Goal: Check status: Check status

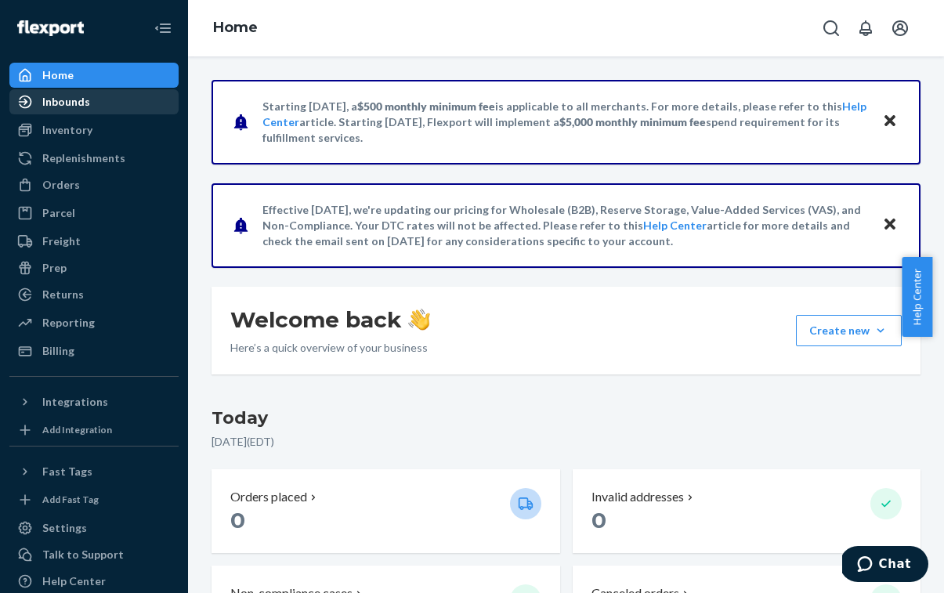
click at [115, 94] on div "Inbounds" at bounding box center [94, 102] width 166 height 22
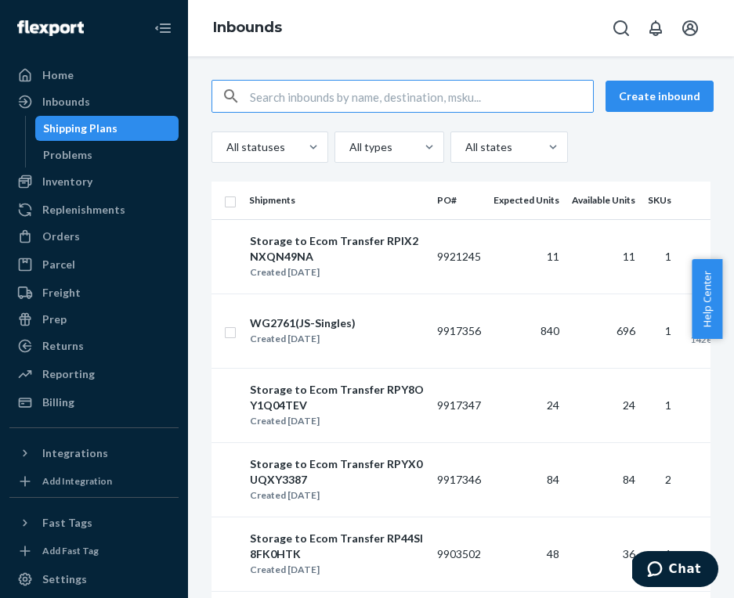
click at [714, 30] on div "Inbounds" at bounding box center [461, 28] width 546 height 56
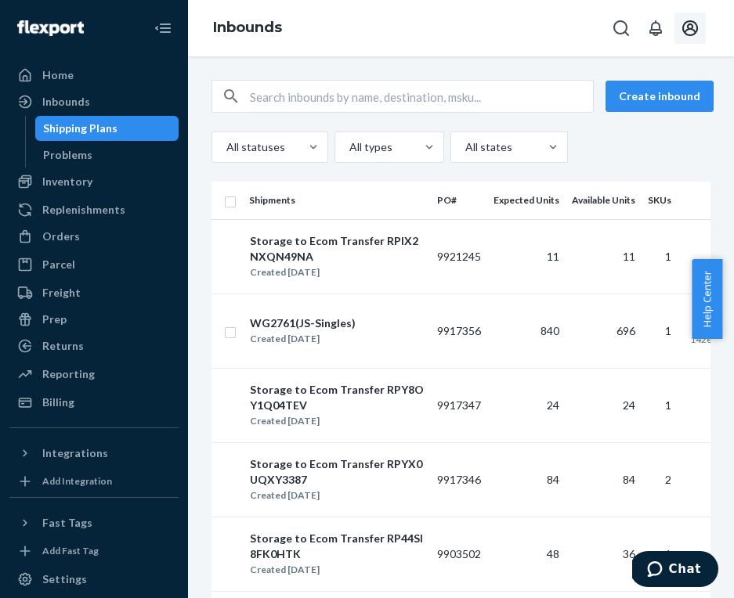
click at [690, 27] on icon "Open account menu" at bounding box center [690, 28] width 19 height 19
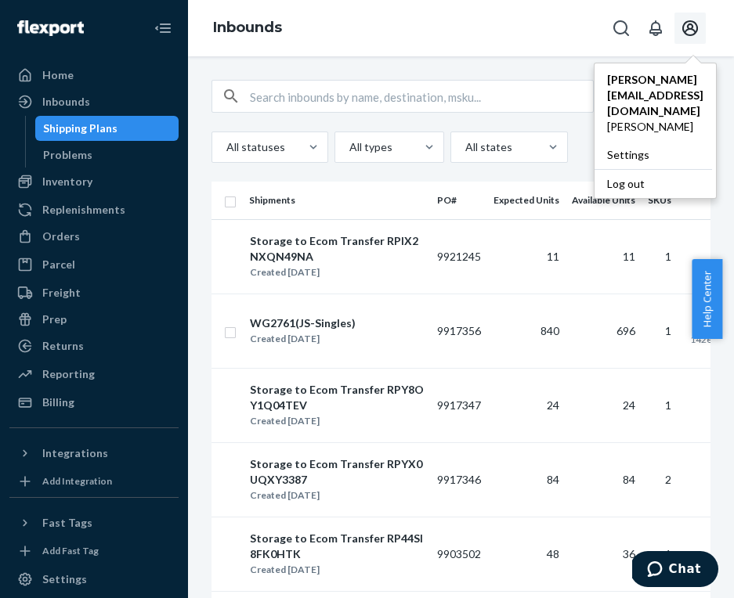
click at [363, 101] on input "text" at bounding box center [421, 96] width 343 height 31
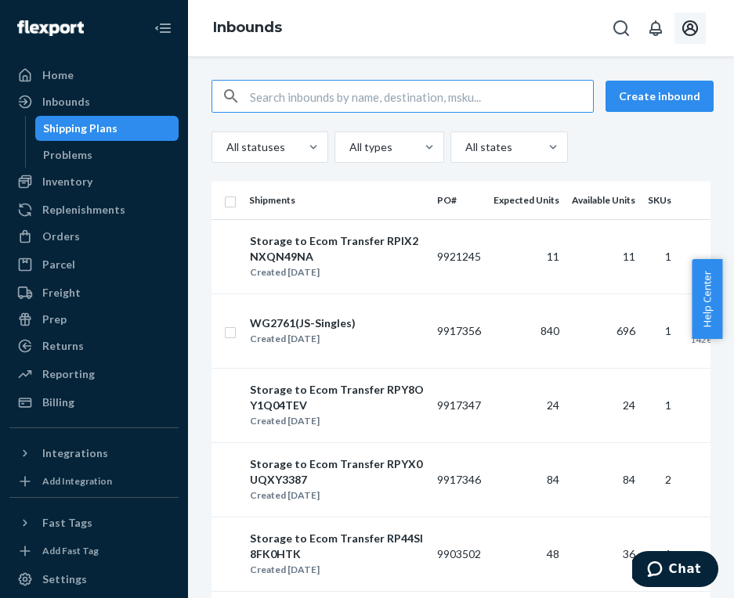
click at [363, 101] on input "text" at bounding box center [421, 96] width 343 height 31
paste input "9890905"
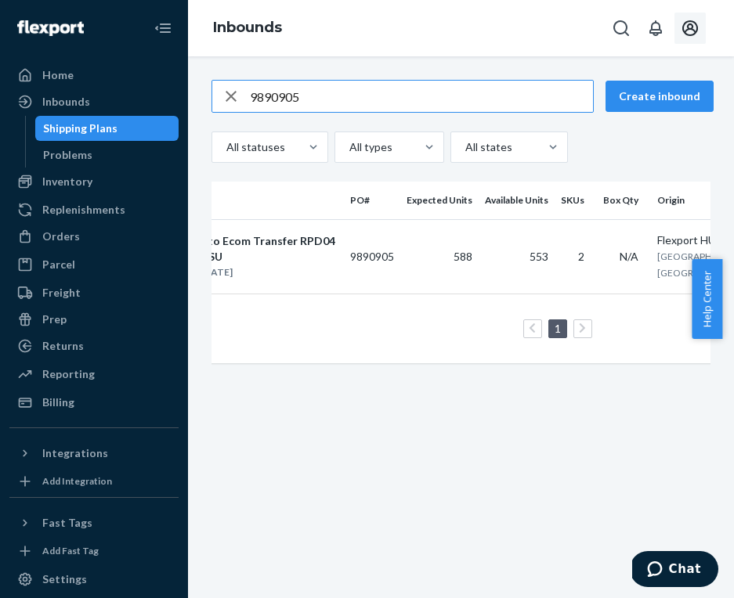
scroll to position [0, 301]
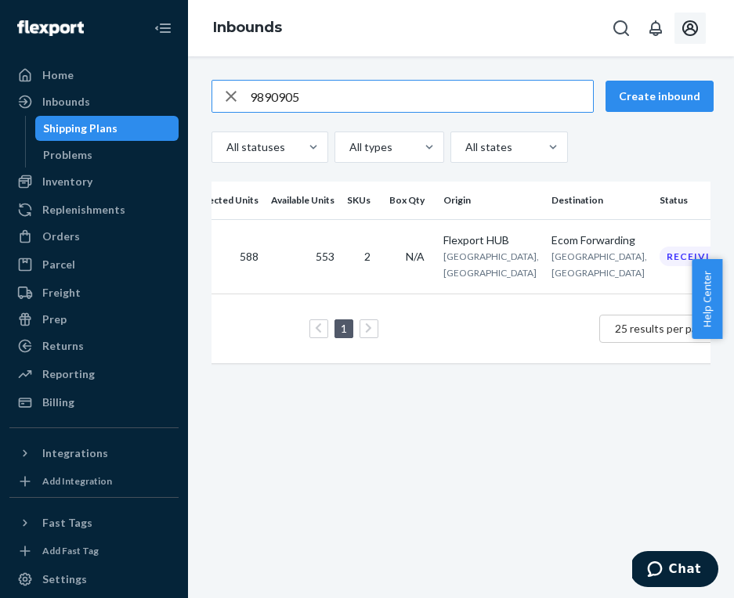
click at [347, 102] on input "9890905" at bounding box center [421, 96] width 343 height 31
paste input "903502"
click at [364, 90] on input "9903502" at bounding box center [421, 96] width 343 height 31
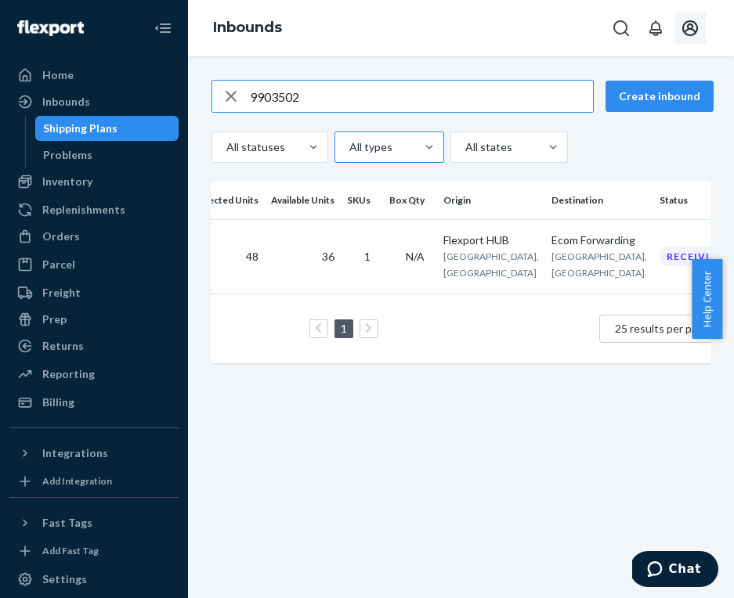
paste input "861627"
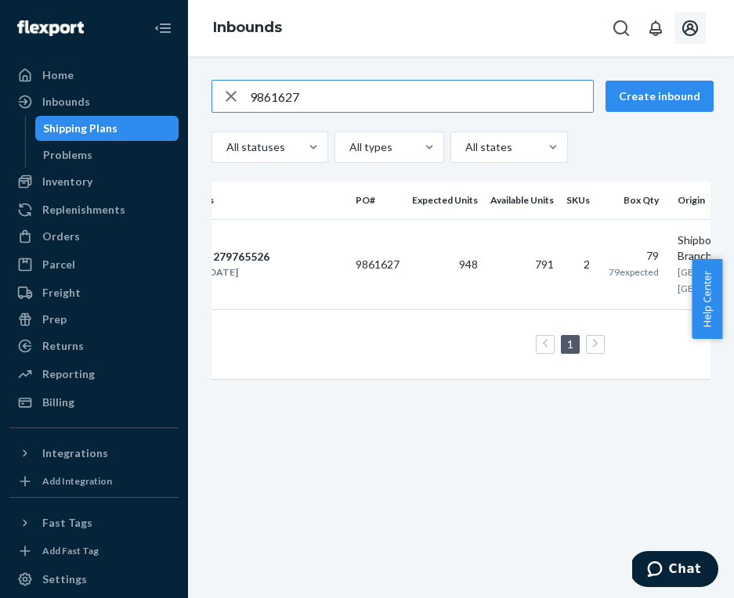
scroll to position [0, 304]
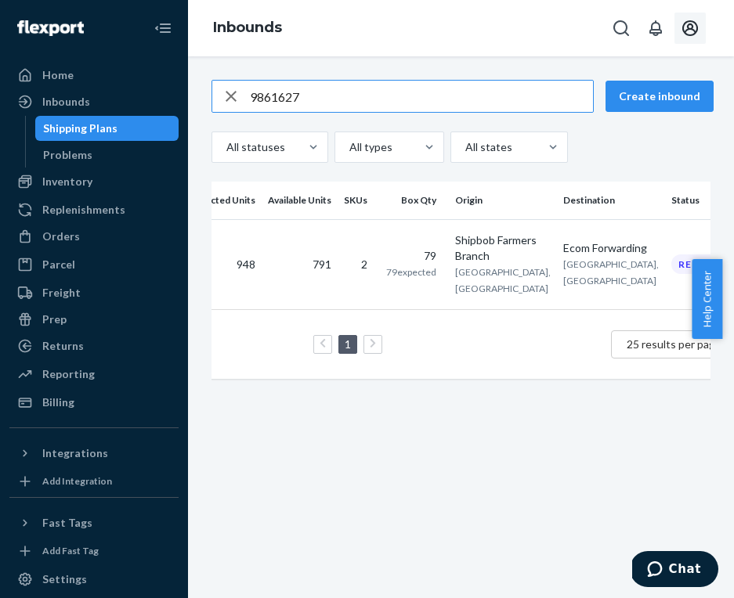
click at [396, 91] on input "9861627" at bounding box center [421, 96] width 343 height 31
paste input "4"
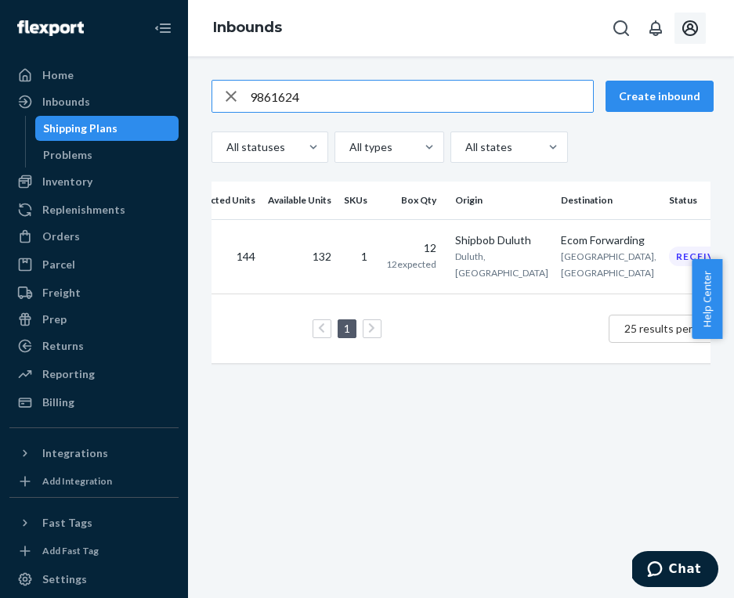
click at [697, 23] on icon "Open account menu" at bounding box center [690, 28] width 19 height 19
click at [695, 25] on icon "Open account menu" at bounding box center [690, 28] width 19 height 19
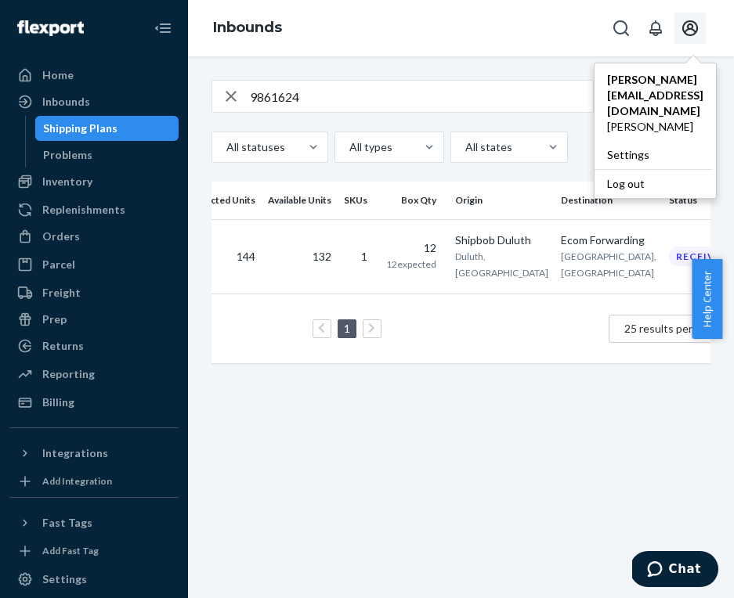
click at [360, 107] on input "9861624" at bounding box center [421, 96] width 343 height 31
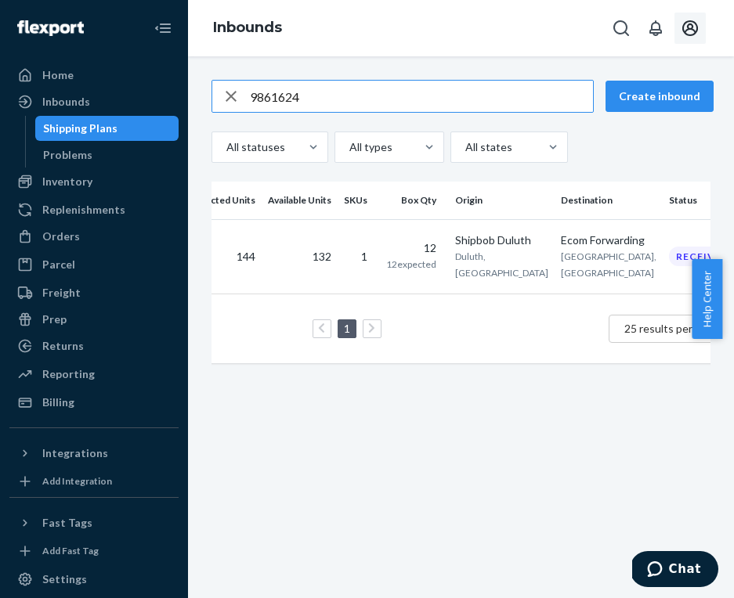
click at [360, 104] on input "9861624" at bounding box center [421, 96] width 343 height 31
paste input "752736"
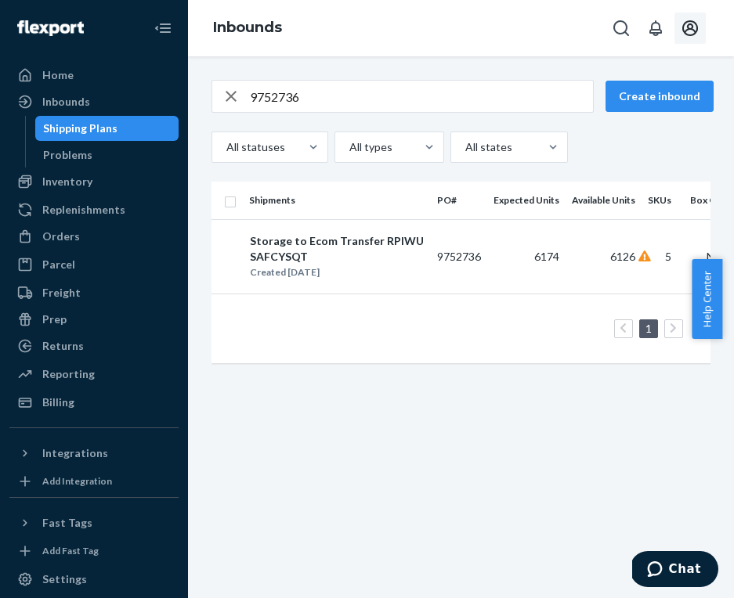
drag, startPoint x: 365, startPoint y: 377, endPoint x: 414, endPoint y: 376, distance: 49.3
click at [414, 376] on div "Shipments PO# Expected Units Available Units SKUs Box Qty Origin Destination St…" at bounding box center [460, 280] width 499 height 197
click at [428, 95] on input "9752736" at bounding box center [421, 96] width 343 height 31
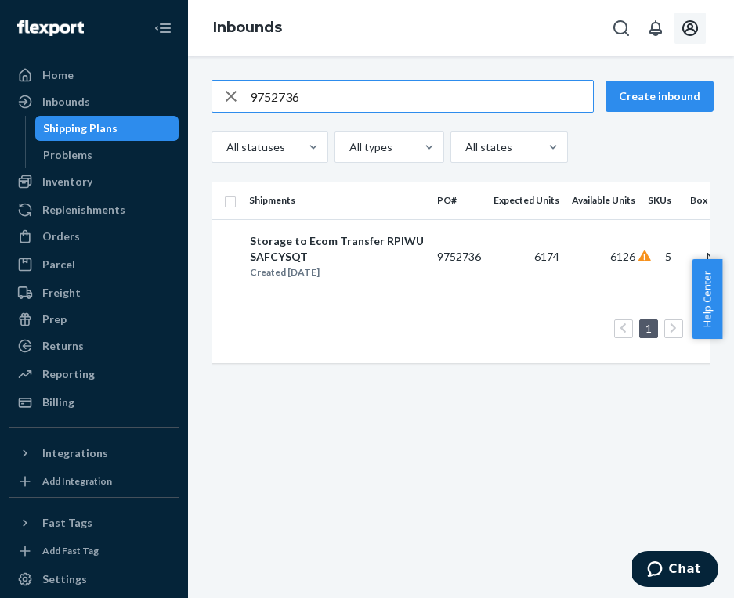
paste input "9572201"
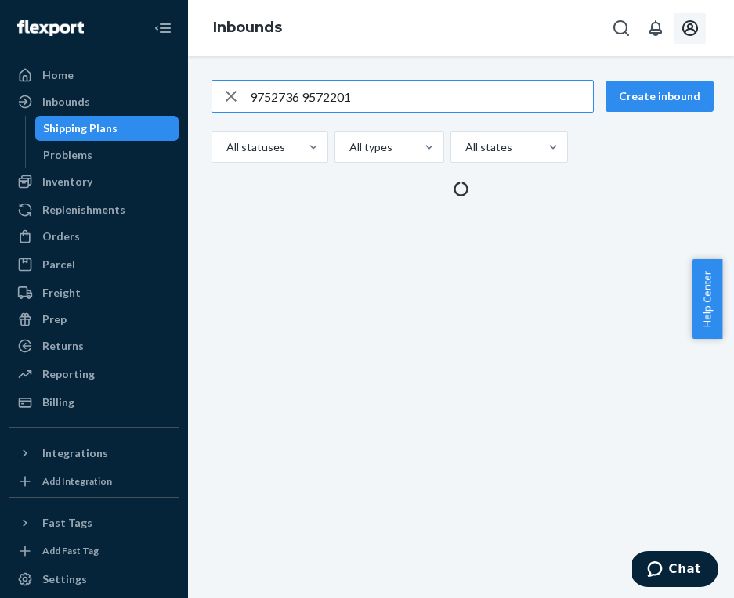
click at [427, 96] on input "9752736 9572201" at bounding box center [421, 96] width 343 height 31
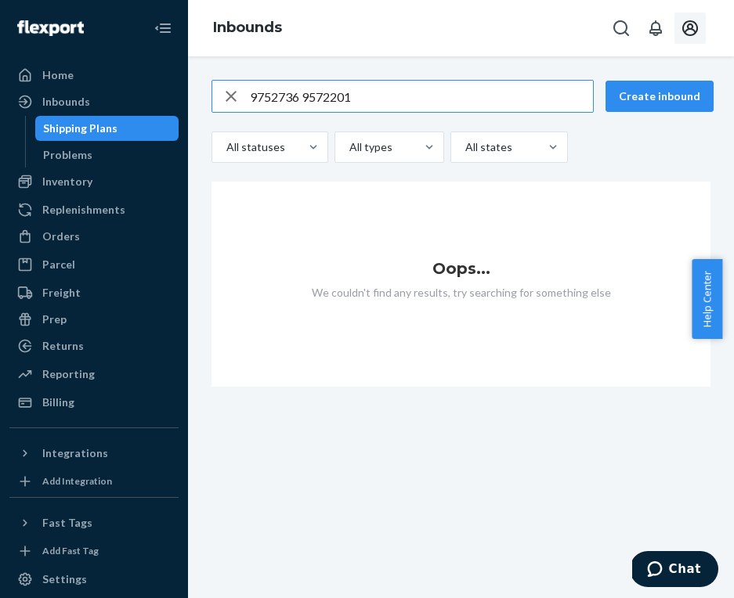
click at [427, 96] on input "9752736 9572201" at bounding box center [421, 96] width 343 height 31
paste input "text"
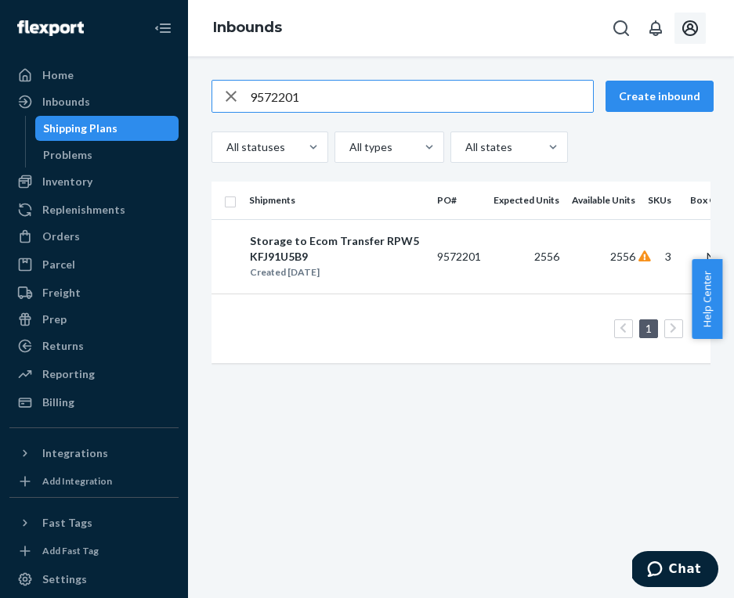
type input "9572201"
click at [376, 247] on div "Storage to Ecom Transfer RPW5KFJ91U5B9" at bounding box center [337, 248] width 174 height 31
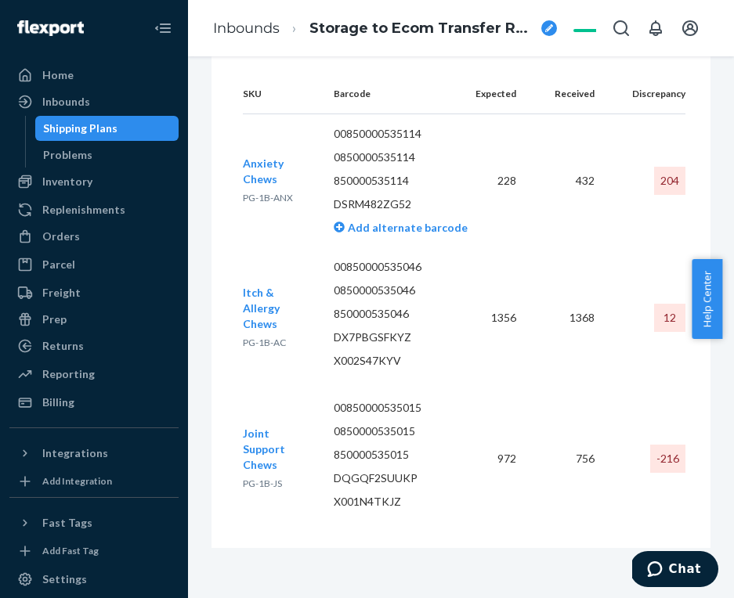
scroll to position [2000, 0]
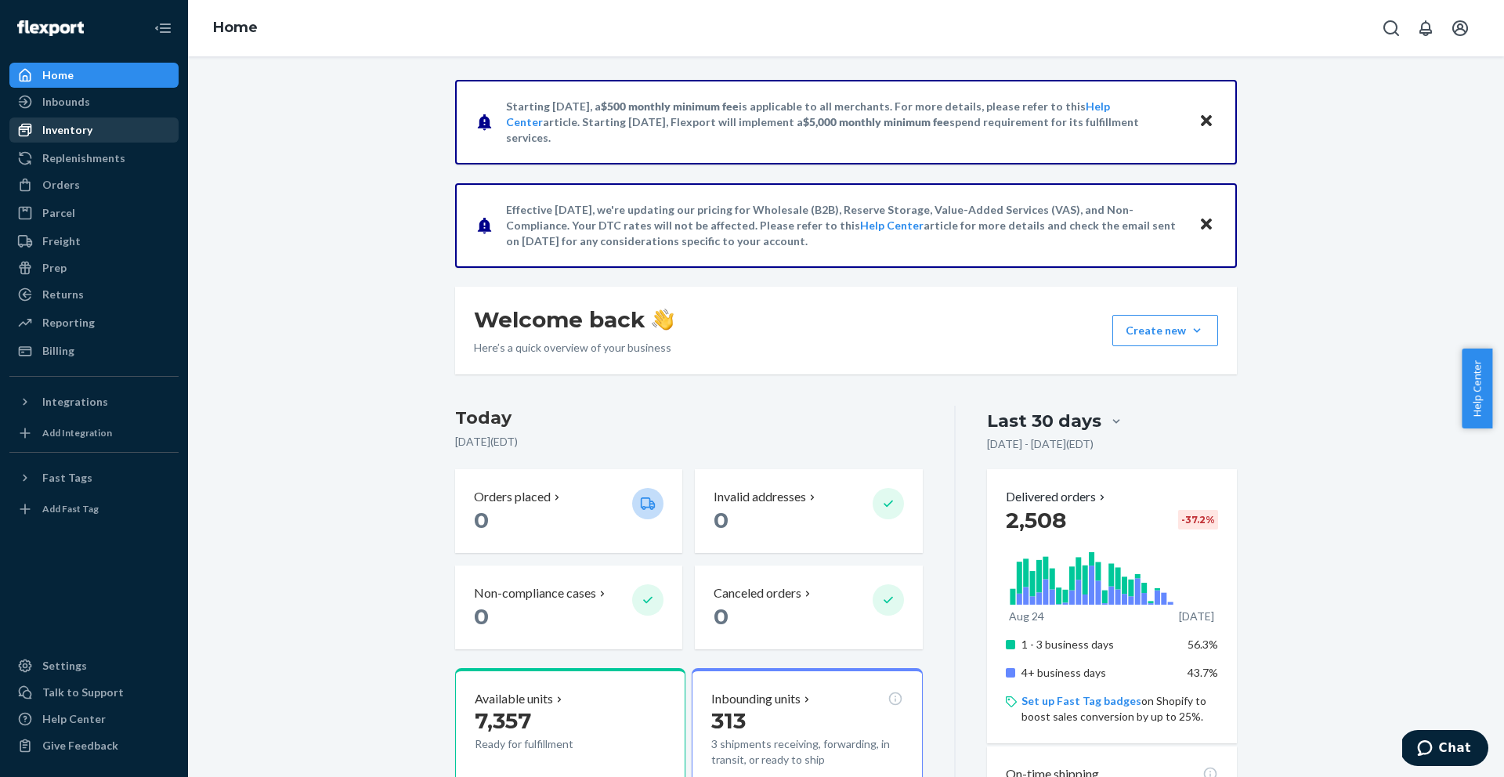
click at [68, 134] on div "Inventory" at bounding box center [67, 130] width 50 height 16
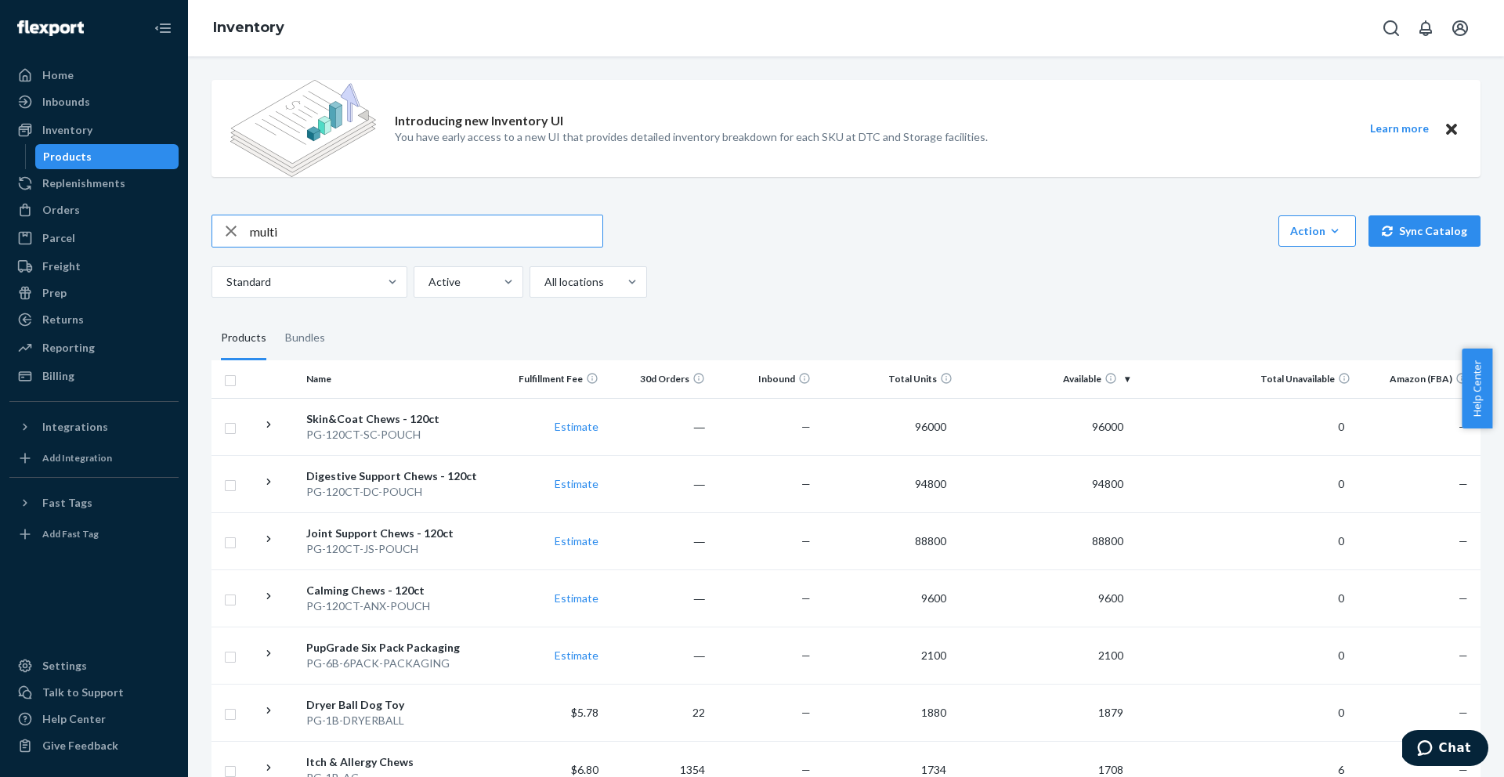
type input "multi"
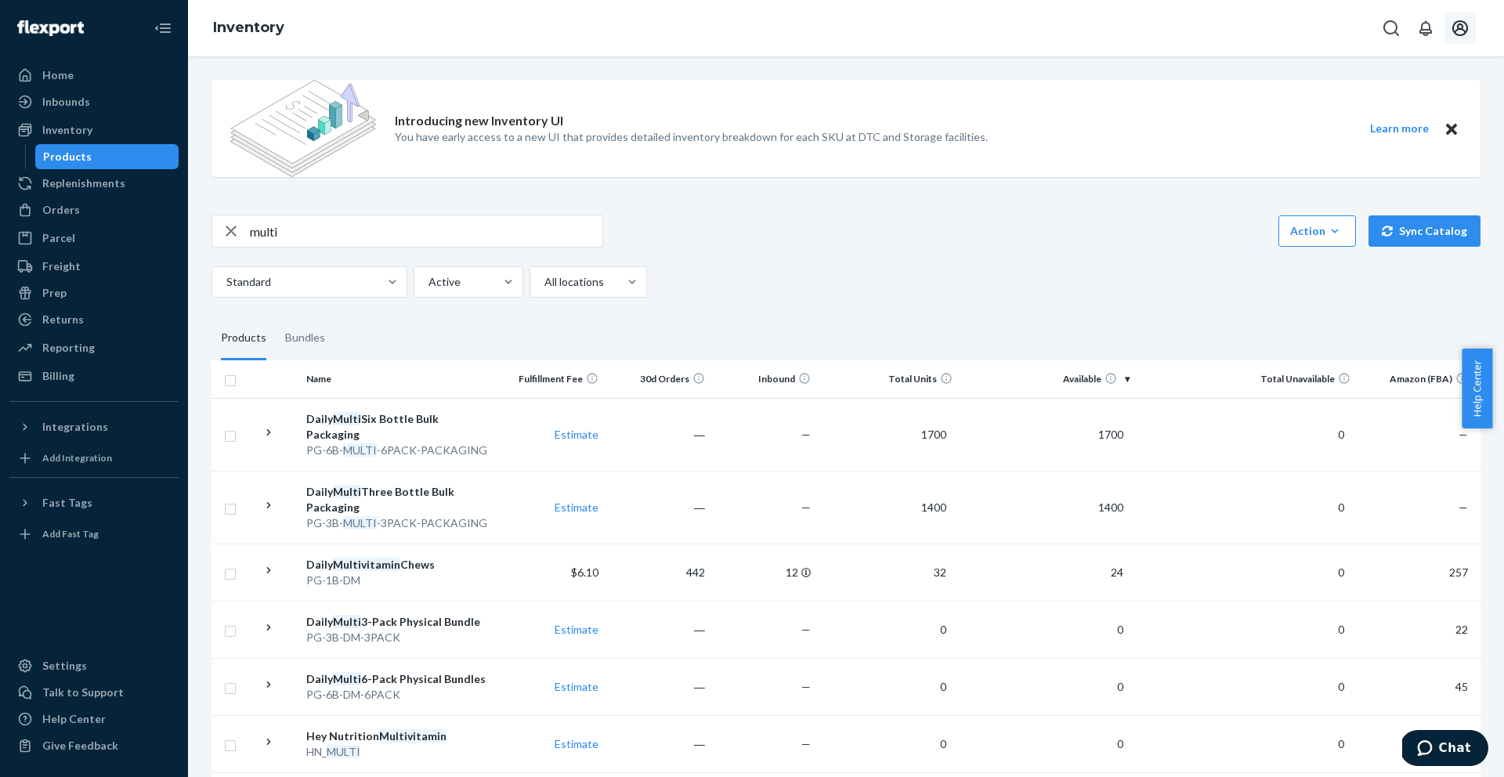
drag, startPoint x: 1480, startPoint y: 13, endPoint x: 1465, endPoint y: 22, distance: 17.6
click at [1478, 15] on div "Inventory" at bounding box center [846, 28] width 1316 height 56
click at [1465, 23] on icon "Open account menu" at bounding box center [1460, 28] width 16 height 16
click at [1364, 169] on div "Log out" at bounding box center [1422, 183] width 117 height 29
